Goal: Task Accomplishment & Management: Manage account settings

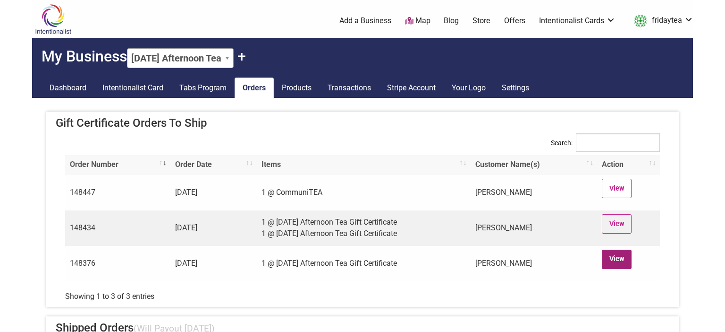
click at [619, 255] on link "View" at bounding box center [617, 258] width 30 height 19
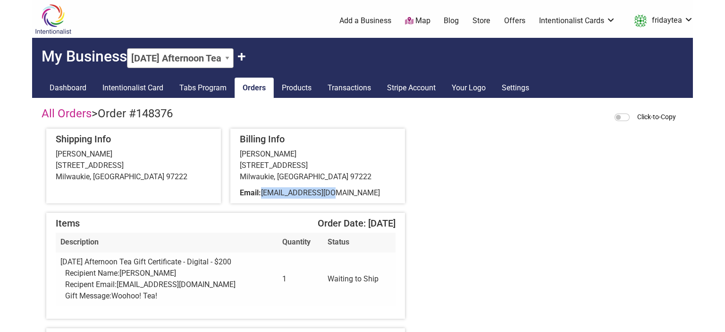
drag, startPoint x: 332, startPoint y: 196, endPoint x: 264, endPoint y: 191, distance: 69.1
click at [264, 191] on span "77feenix@gmail.com" at bounding box center [320, 192] width 119 height 9
copy span "77feenix@gmail.com"
click at [286, 154] on div "Amanda Llewellyn 12221 SE 70th Ave Milwaukie, OR 97222" at bounding box center [318, 165] width 156 height 34
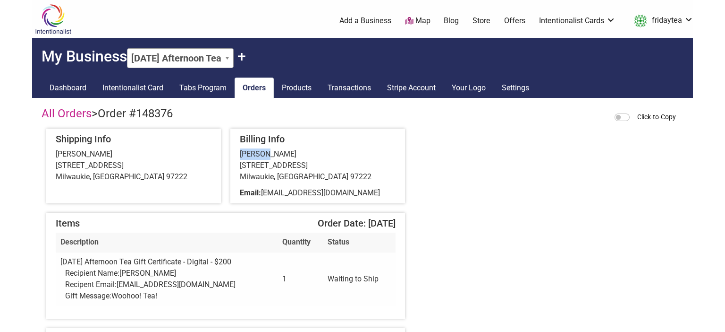
copy div "Amanda"
drag, startPoint x: 163, startPoint y: 295, endPoint x: 114, endPoint y: 294, distance: 49.6
click at [114, 294] on div "Gift Message: Woohoo! Tea!" at bounding box center [169, 295] width 208 height 11
copy span "Woohoo! Tea!"
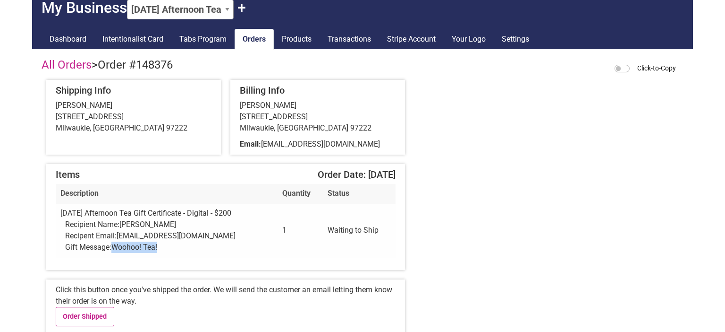
scroll to position [199, 0]
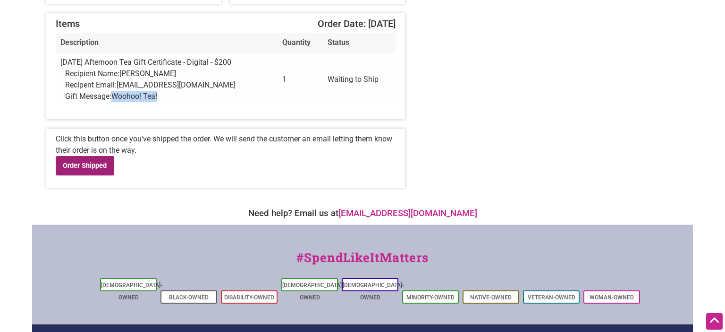
click at [103, 170] on link "Order Shipped" at bounding box center [85, 165] width 59 height 19
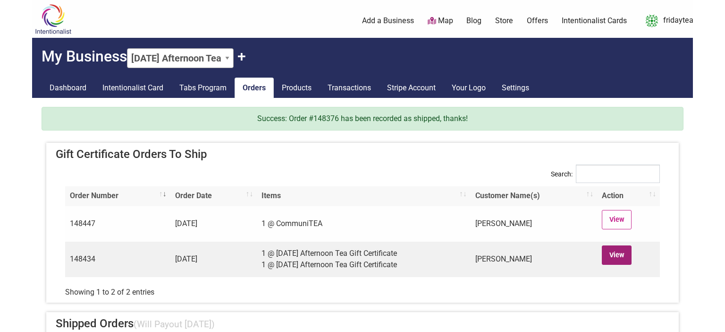
click at [626, 249] on link "View" at bounding box center [617, 254] width 30 height 19
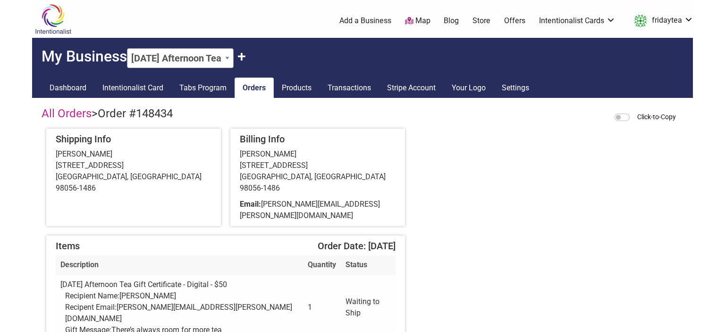
scroll to position [50, 0]
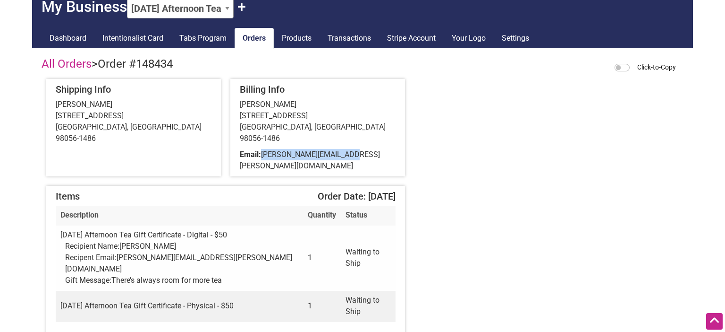
drag, startPoint x: 351, startPoint y: 145, endPoint x: 264, endPoint y: 145, distance: 87.8
click at [264, 149] on div "Email: [PERSON_NAME][EMAIL_ADDRESS][PERSON_NAME][DOMAIN_NAME]" at bounding box center [318, 160] width 156 height 23
copy span "[PERSON_NAME][EMAIL_ADDRESS][PERSON_NAME][DOMAIN_NAME]"
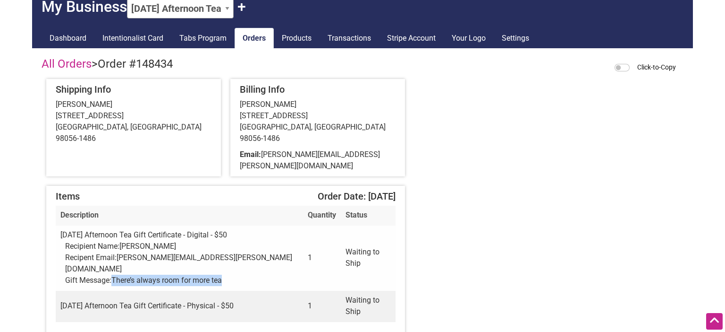
drag, startPoint x: 231, startPoint y: 248, endPoint x: 114, endPoint y: 245, distance: 117.2
click at [114, 274] on div "Gift Message: There’s always room for more tea" at bounding box center [181, 279] width 233 height 11
copy span "There’s always room for more tea"
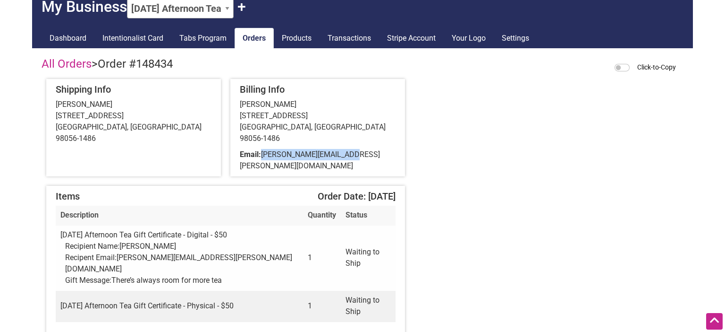
drag, startPoint x: 355, startPoint y: 145, endPoint x: 264, endPoint y: 145, distance: 91.6
click at [264, 149] on div "Email: [PERSON_NAME][EMAIL_ADDRESS][PERSON_NAME][DOMAIN_NAME]" at bounding box center [318, 160] width 156 height 23
copy span "[PERSON_NAME][EMAIL_ADDRESS][PERSON_NAME][DOMAIN_NAME]"
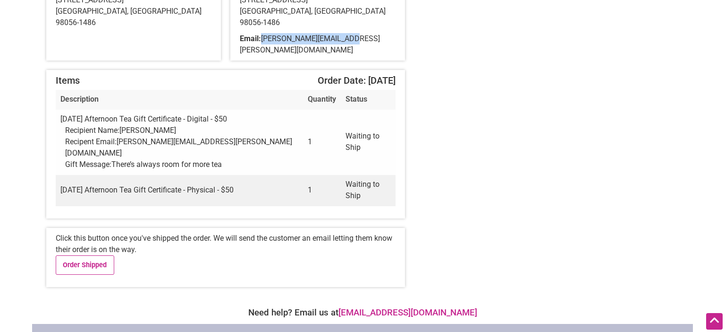
scroll to position [199, 0]
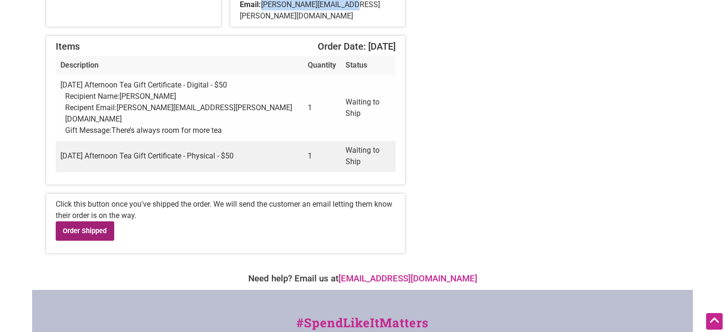
click at [84, 221] on link "Order Shipped" at bounding box center [85, 230] width 59 height 19
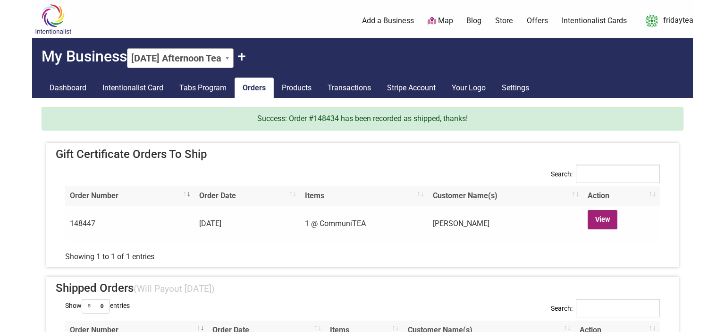
click at [608, 219] on link "View" at bounding box center [603, 219] width 30 height 19
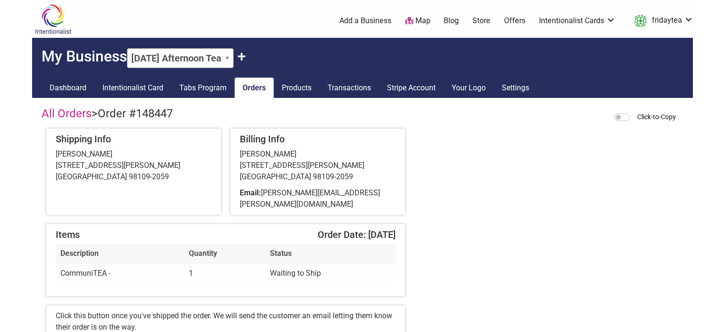
drag, startPoint x: 347, startPoint y: 194, endPoint x: 264, endPoint y: 195, distance: 83.6
click at [264, 195] on div "Email: peggy.keene@gmail.com" at bounding box center [318, 198] width 156 height 23
copy div "peggy.keene@gmail.com"
drag, startPoint x: 57, startPoint y: 167, endPoint x: 111, endPoint y: 164, distance: 53.9
click at [111, 164] on div "Peggy Keene 361 Wheeler St Seattle, WA 98109-2059" at bounding box center [134, 165] width 156 height 34
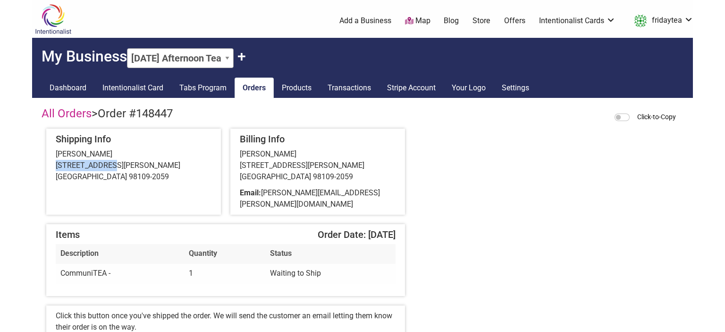
copy div "361 Wheeler St"
click at [107, 177] on div "Peggy Keene 361 Wheeler St Seattle, WA 98109-2059" at bounding box center [134, 165] width 156 height 34
copy div "98109"
click at [85, 115] on link "All Orders" at bounding box center [67, 113] width 50 height 13
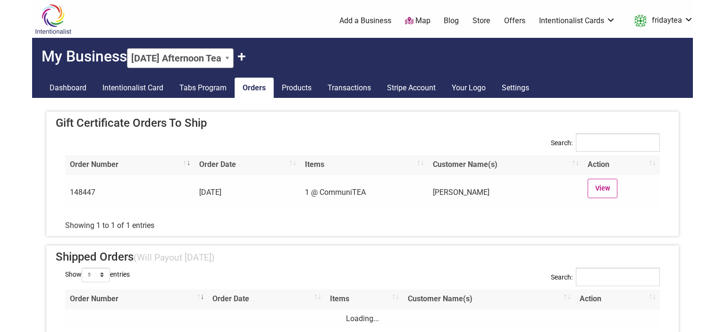
scroll to position [149, 0]
